Goal: Task Accomplishment & Management: Complete application form

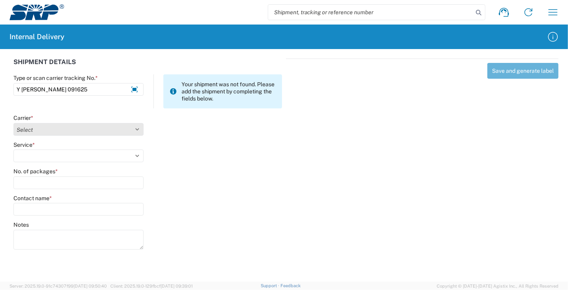
type input "Y MATT PENDERGRAFT 091625"
click at [69, 133] on select "Select Amazon Logistics ATI Trucking BC Dimerco Logistics Empire Southwest FedE…" at bounding box center [78, 129] width 130 height 13
select select "18713"
click at [13, 123] on select "Select Amazon Logistics ATI Trucking BC Dimerco Logistics Empire Southwest FedE…" at bounding box center [78, 129] width 130 height 13
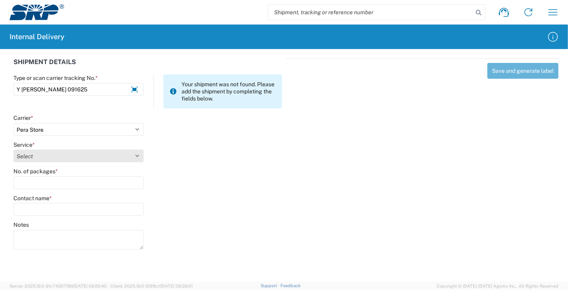
click at [43, 152] on select "Select Ground Inter-Office" at bounding box center [78, 155] width 130 height 13
select select "35763"
click at [13, 149] on select "Select Ground Inter-Office" at bounding box center [78, 155] width 130 height 13
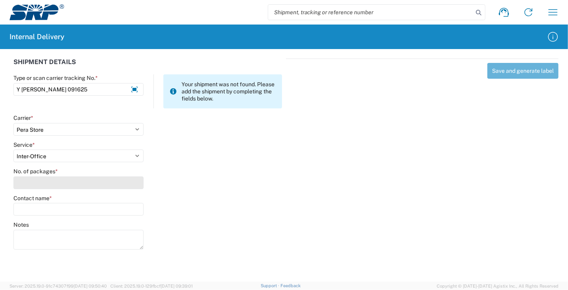
click at [51, 189] on input "No. of packages *" at bounding box center [78, 182] width 130 height 13
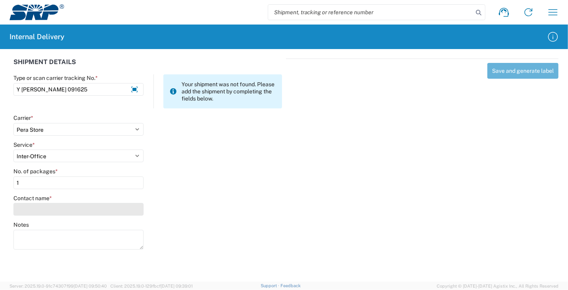
type input "1"
click at [47, 210] on input "Contact name *" at bounding box center [78, 209] width 130 height 13
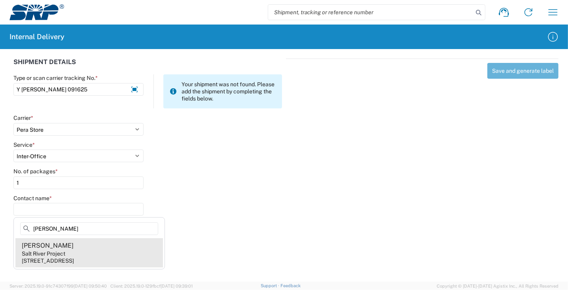
type input "MATTHEW PENDERGRAFT"
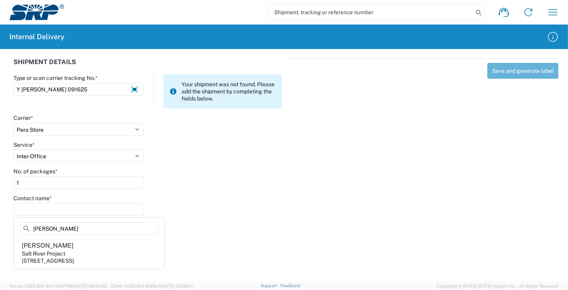
drag, startPoint x: 54, startPoint y: 251, endPoint x: 62, endPoint y: 250, distance: 8.8
click at [54, 252] on div "Salt River Project" at bounding box center [43, 253] width 43 height 7
type input "Matthew Pendergraft"
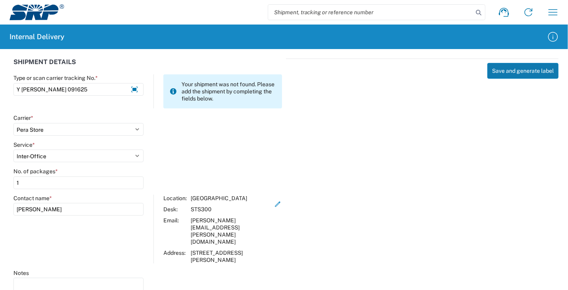
click at [538, 72] on button "Save and generate label" at bounding box center [522, 71] width 71 height 16
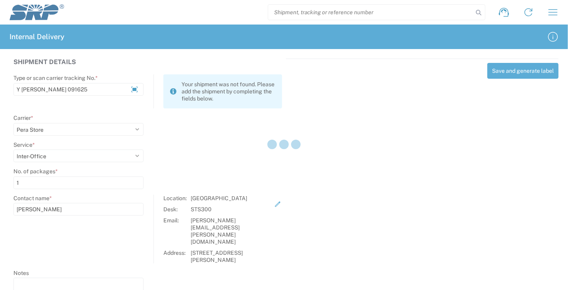
select select
